Goal: Entertainment & Leisure: Consume media (video, audio)

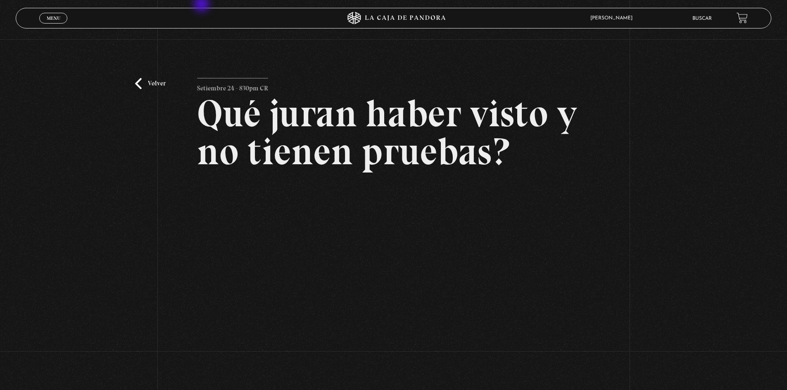
scroll to position [103, 0]
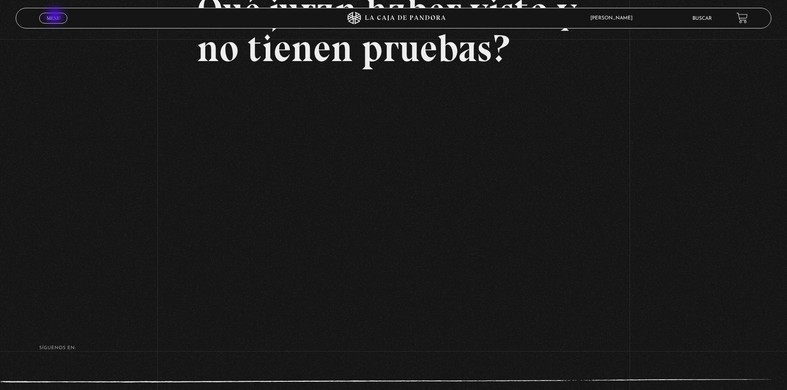
click at [56, 17] on span "Menu" at bounding box center [54, 18] width 14 height 5
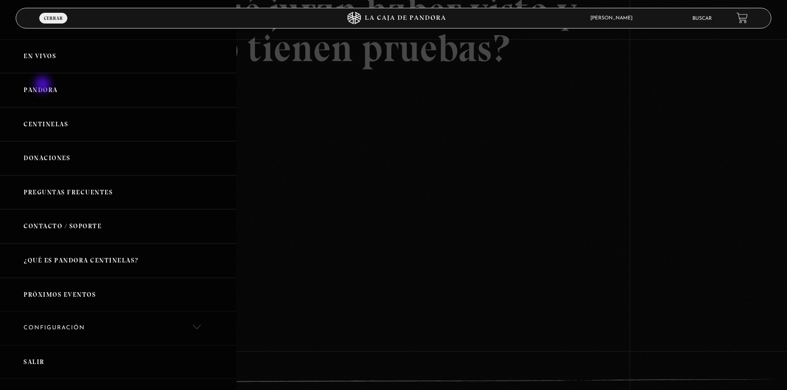
click at [43, 86] on link "Pandora" at bounding box center [118, 90] width 236 height 34
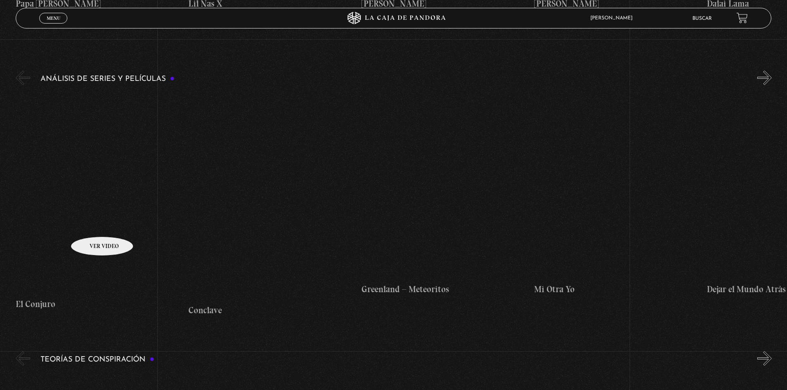
scroll to position [1776, 0]
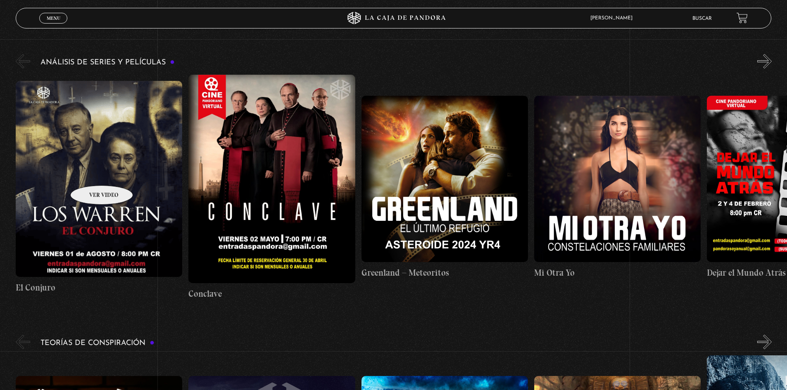
click at [91, 173] on figure at bounding box center [99, 179] width 166 height 196
click at [113, 146] on figure at bounding box center [99, 179] width 166 height 196
click at [89, 221] on figure at bounding box center [99, 179] width 166 height 196
drag, startPoint x: 89, startPoint y: 105, endPoint x: 90, endPoint y: 112, distance: 7.1
click at [89, 105] on figure at bounding box center [99, 179] width 166 height 196
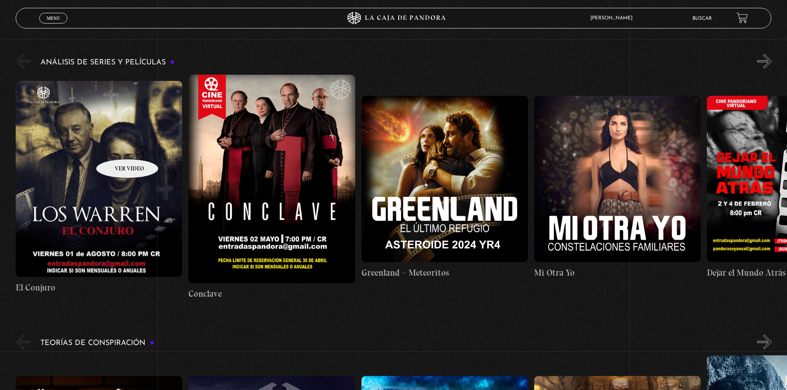
click at [102, 143] on figure at bounding box center [99, 179] width 166 height 196
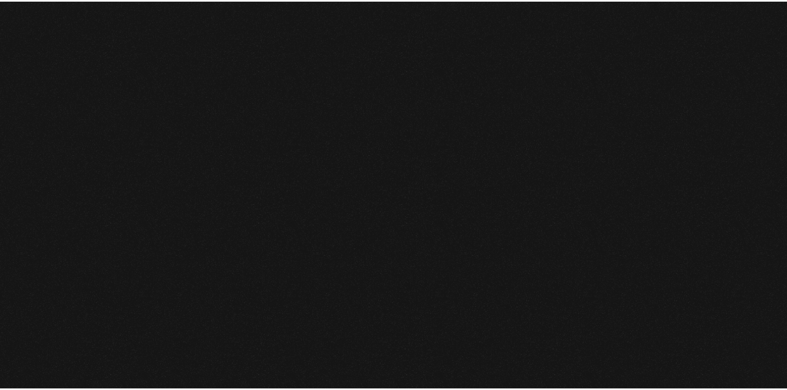
scroll to position [1776, 0]
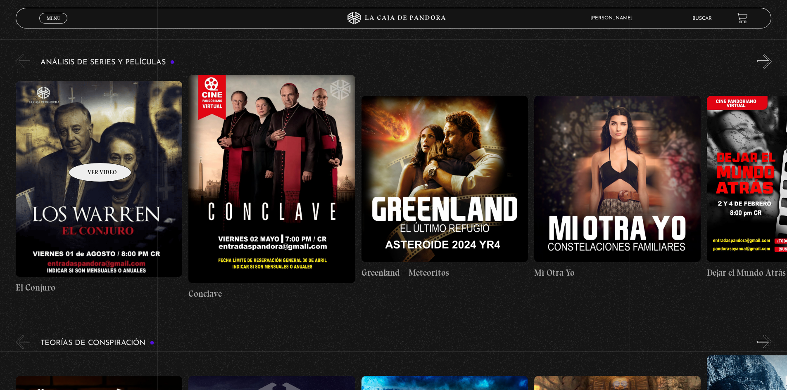
click at [89, 150] on figure at bounding box center [99, 179] width 166 height 196
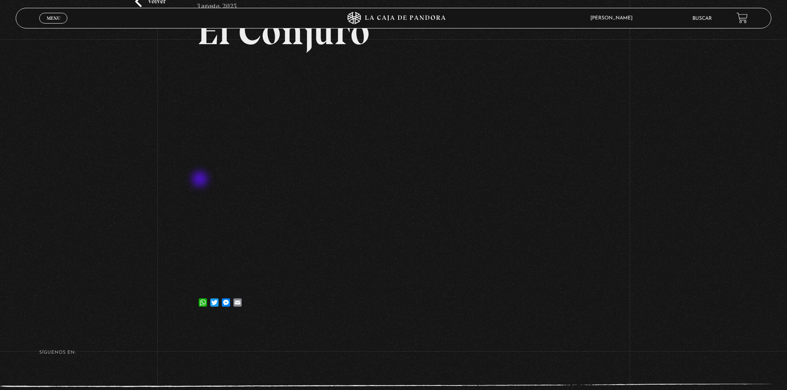
scroll to position [83, 0]
